Goal: Navigation & Orientation: Find specific page/section

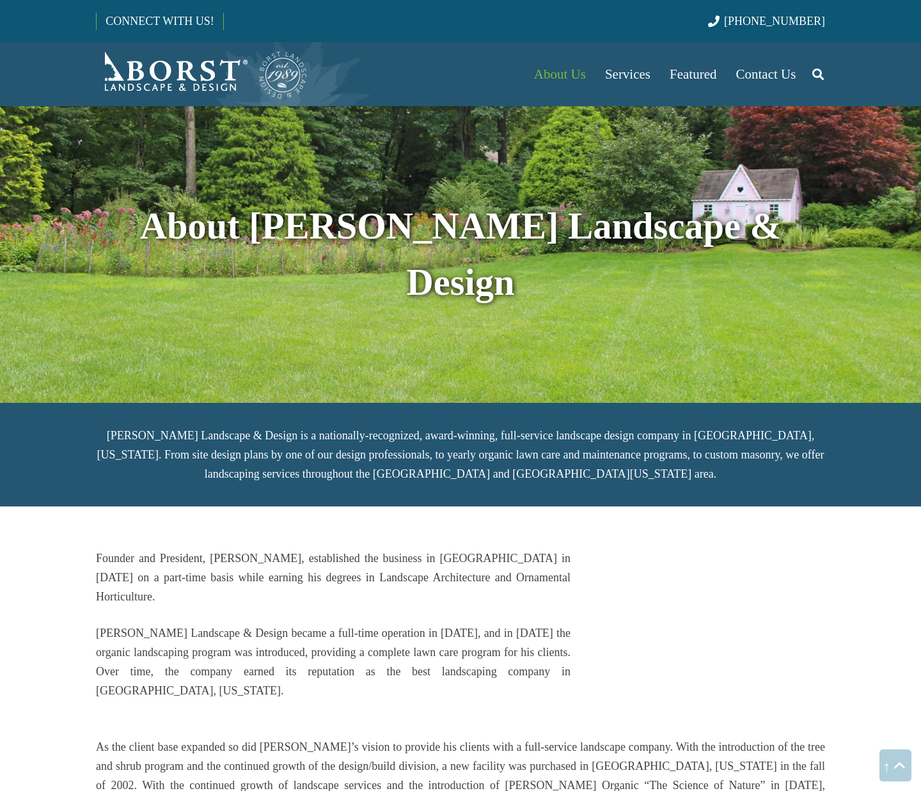
scroll to position [2008, 0]
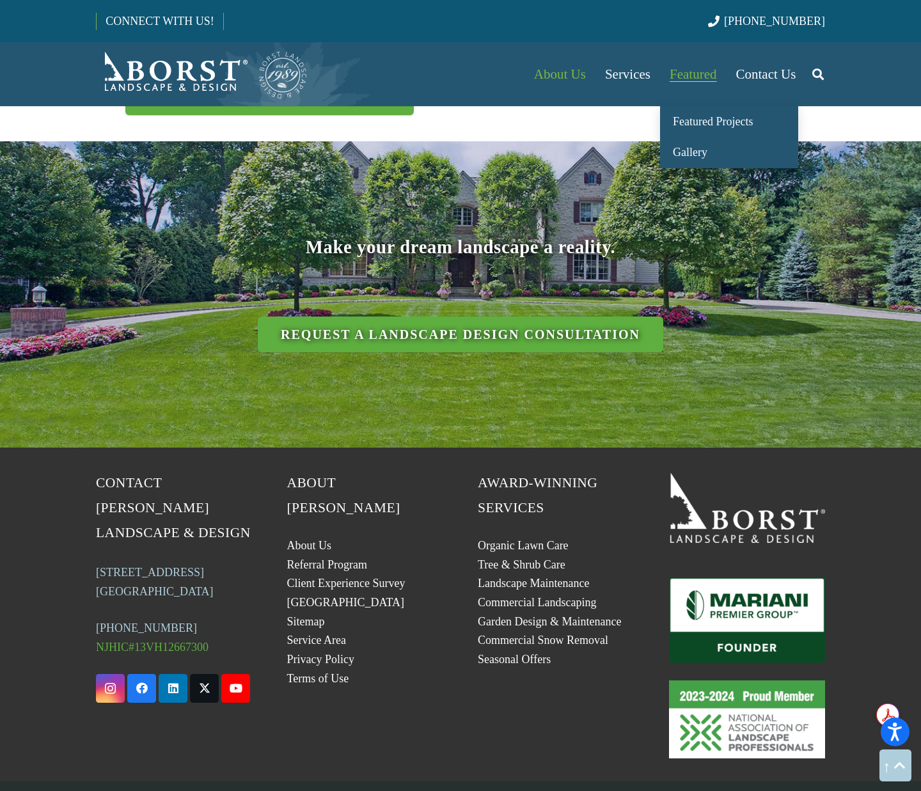
click at [686, 78] on span "Featured" at bounding box center [693, 74] width 47 height 15
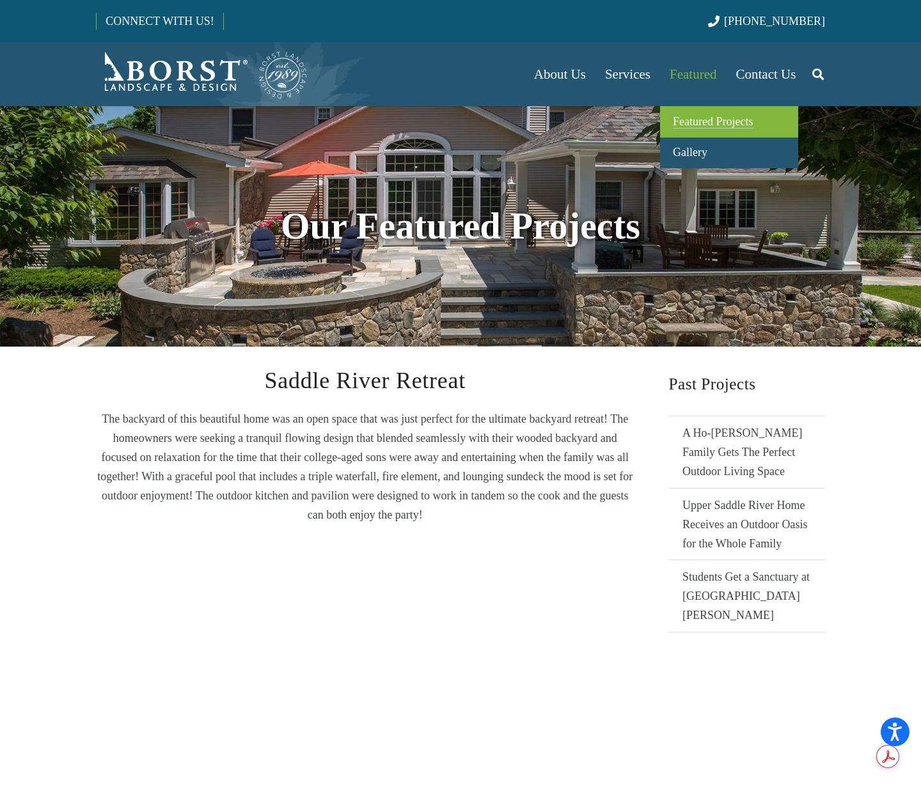
click at [691, 122] on span "Featured Projects" at bounding box center [713, 121] width 80 height 13
